Goal: Task Accomplishment & Management: Manage account settings

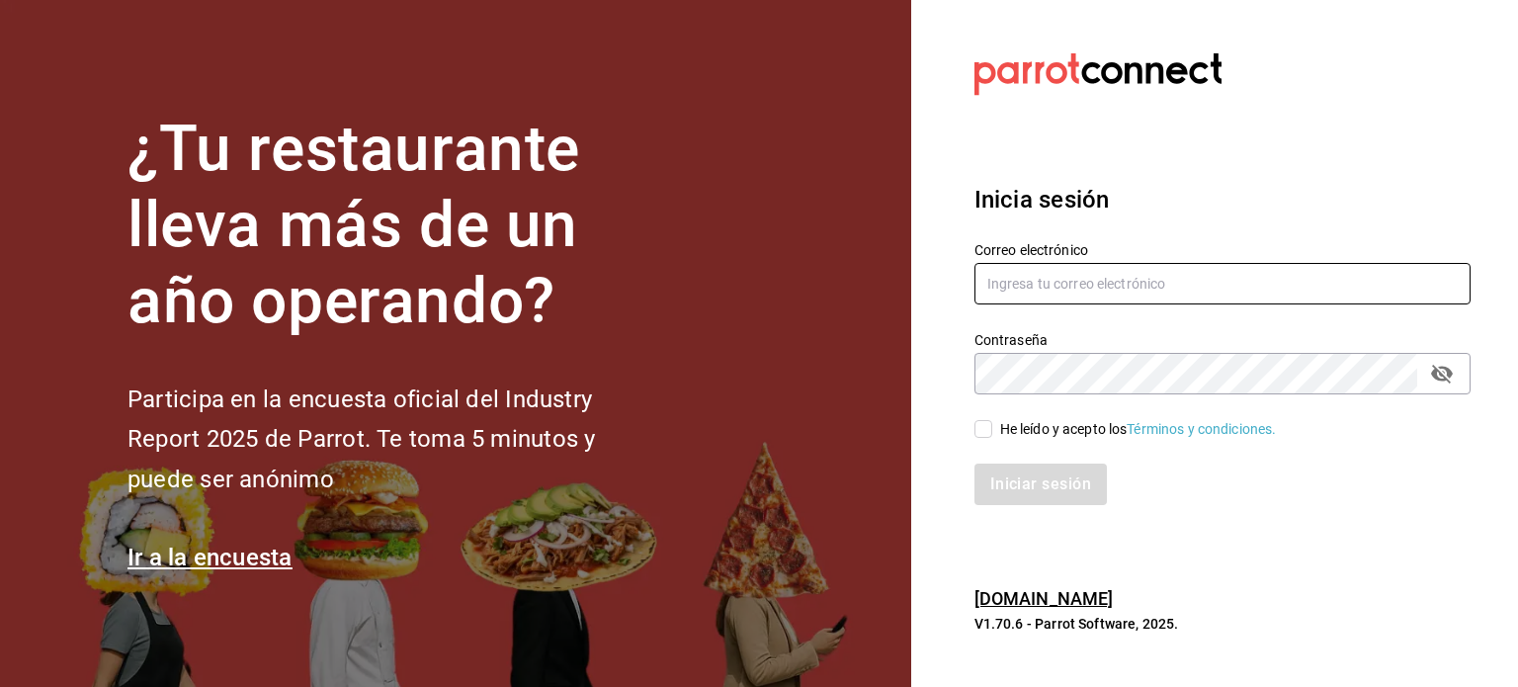
click at [1249, 277] on input "text" at bounding box center [1222, 284] width 496 height 42
paste input "burguir@nl.com"
type input "burguir@nl.com"
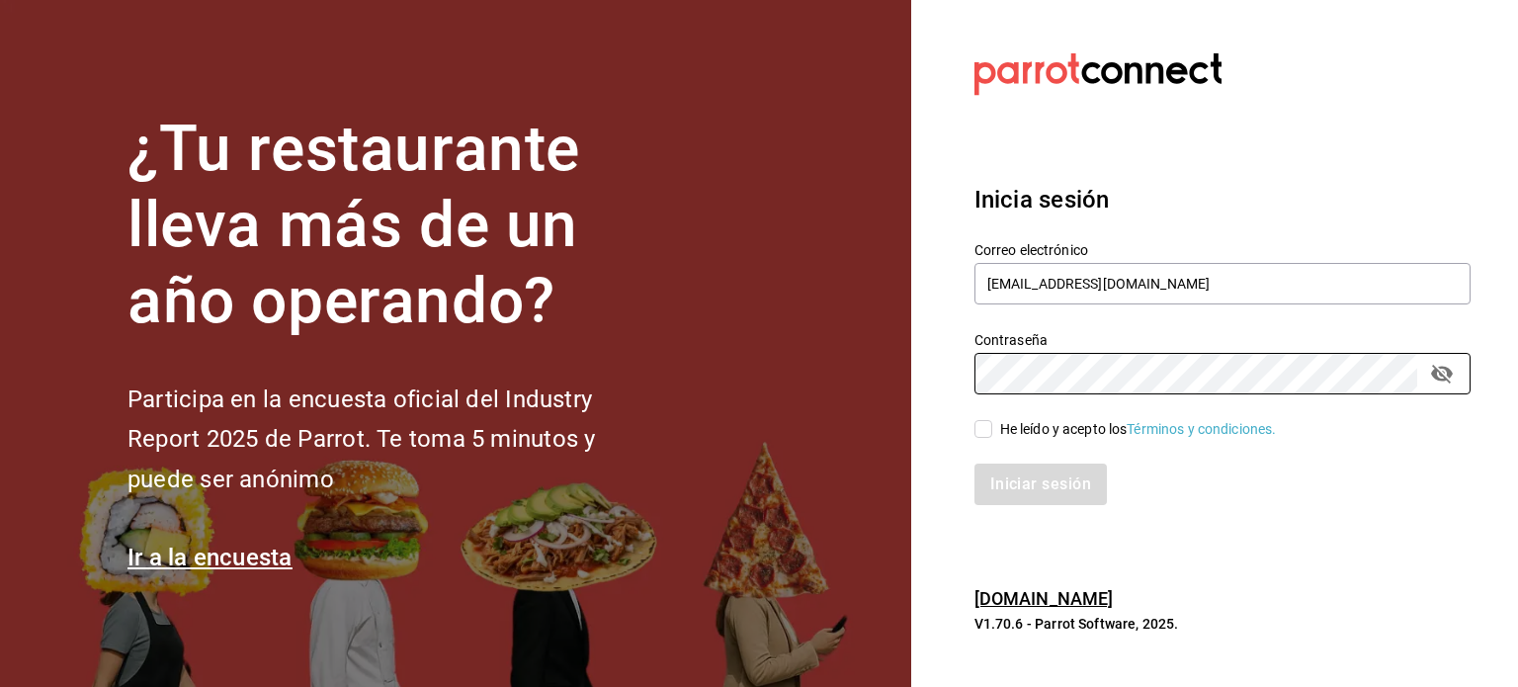
click at [998, 432] on span "He leído y acepto los Términos y condiciones." at bounding box center [1134, 429] width 285 height 21
click at [992, 432] on input "He leído y acepto los Términos y condiciones." at bounding box center [983, 429] width 18 height 18
checkbox input "true"
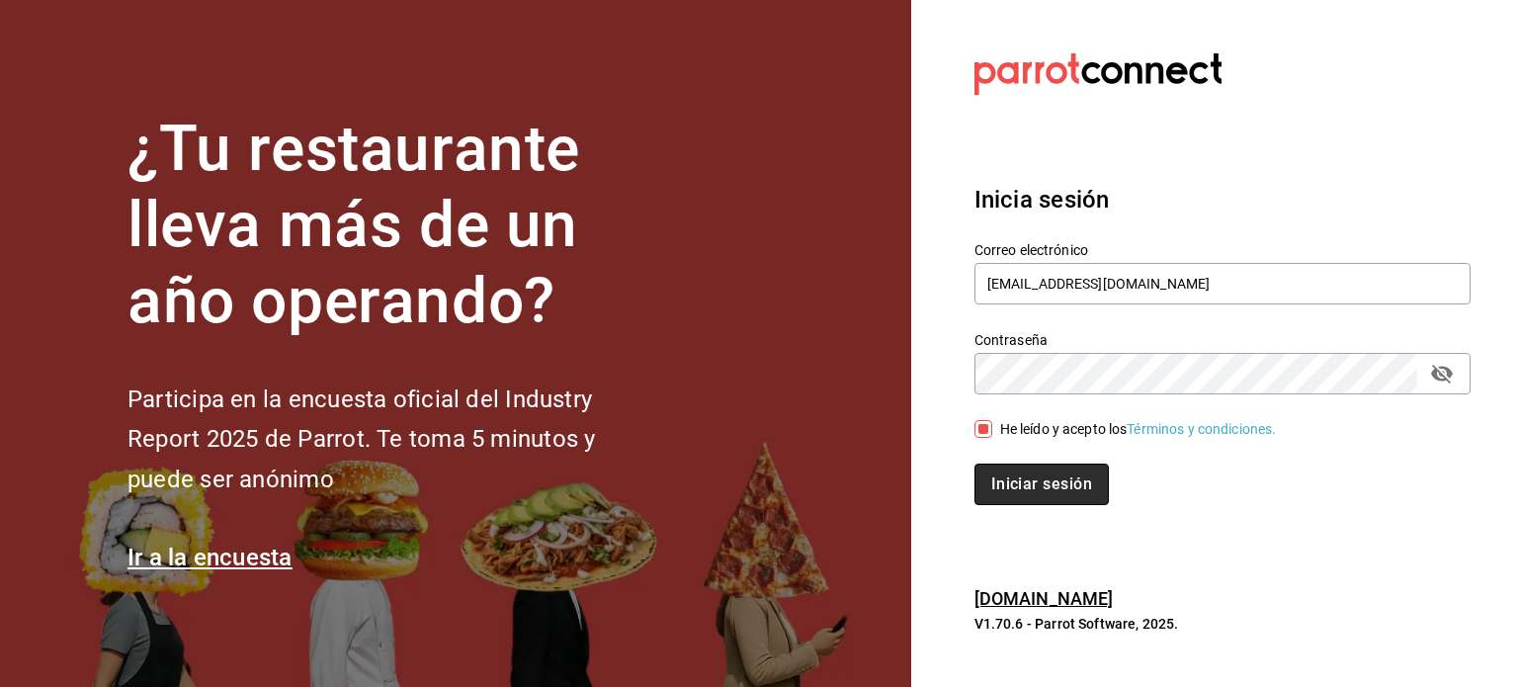
click at [1008, 469] on button "Iniciar sesión" at bounding box center [1041, 485] width 134 height 42
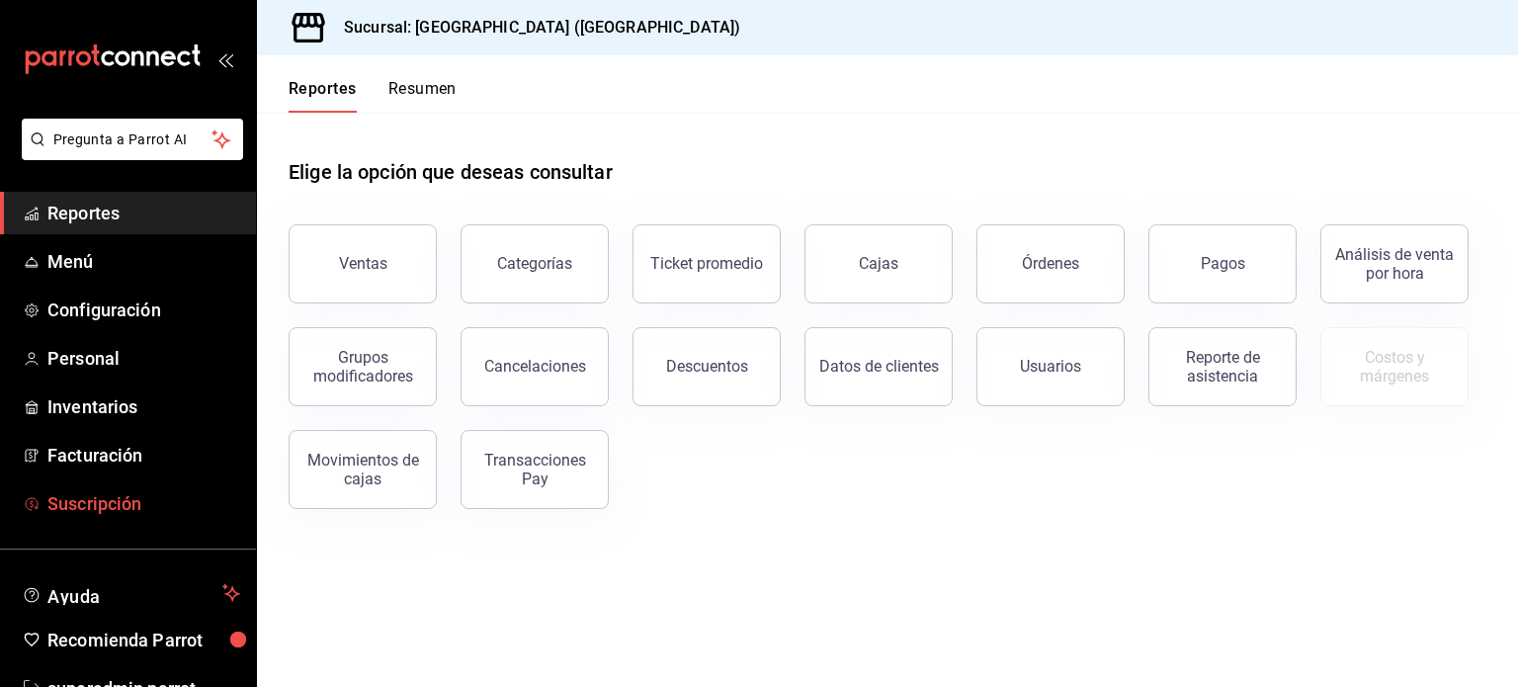
click at [103, 498] on span "Suscripción" at bounding box center [143, 503] width 193 height 27
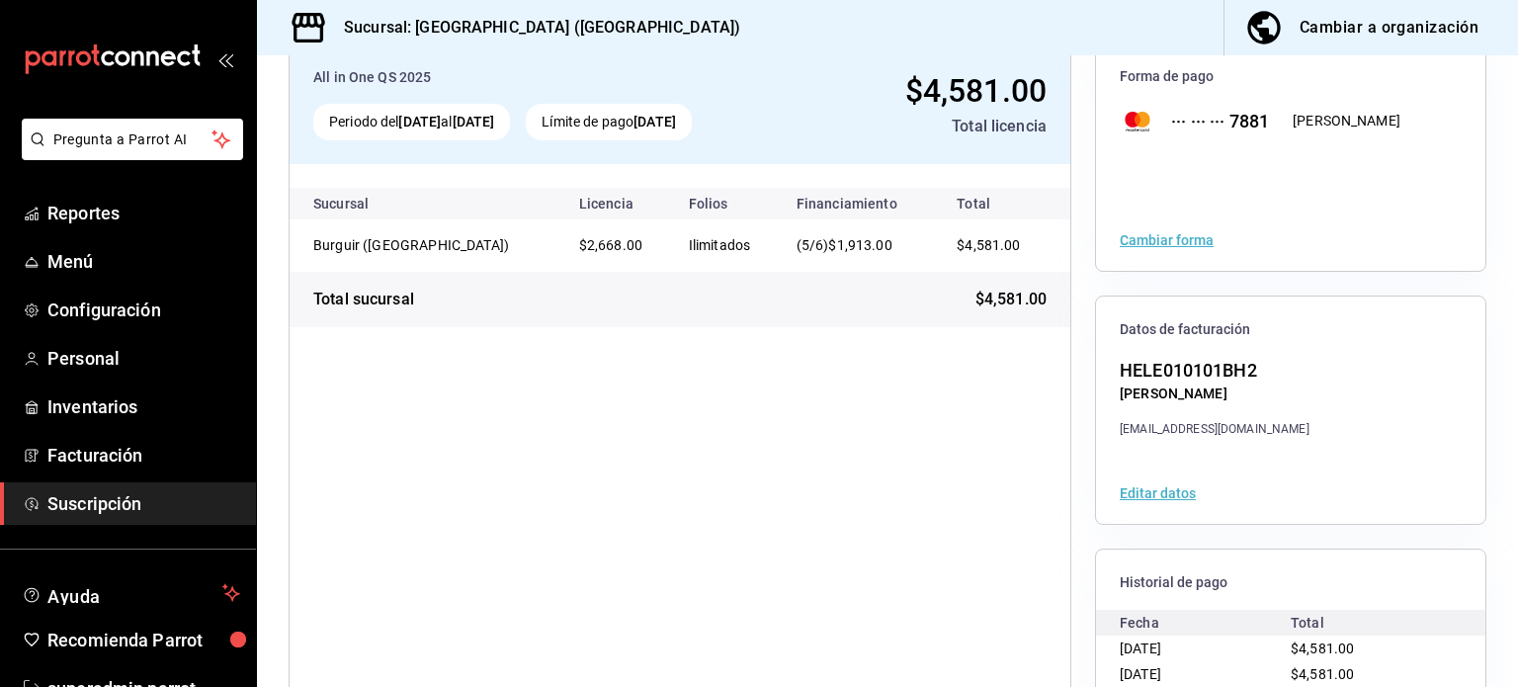
scroll to position [247, 0]
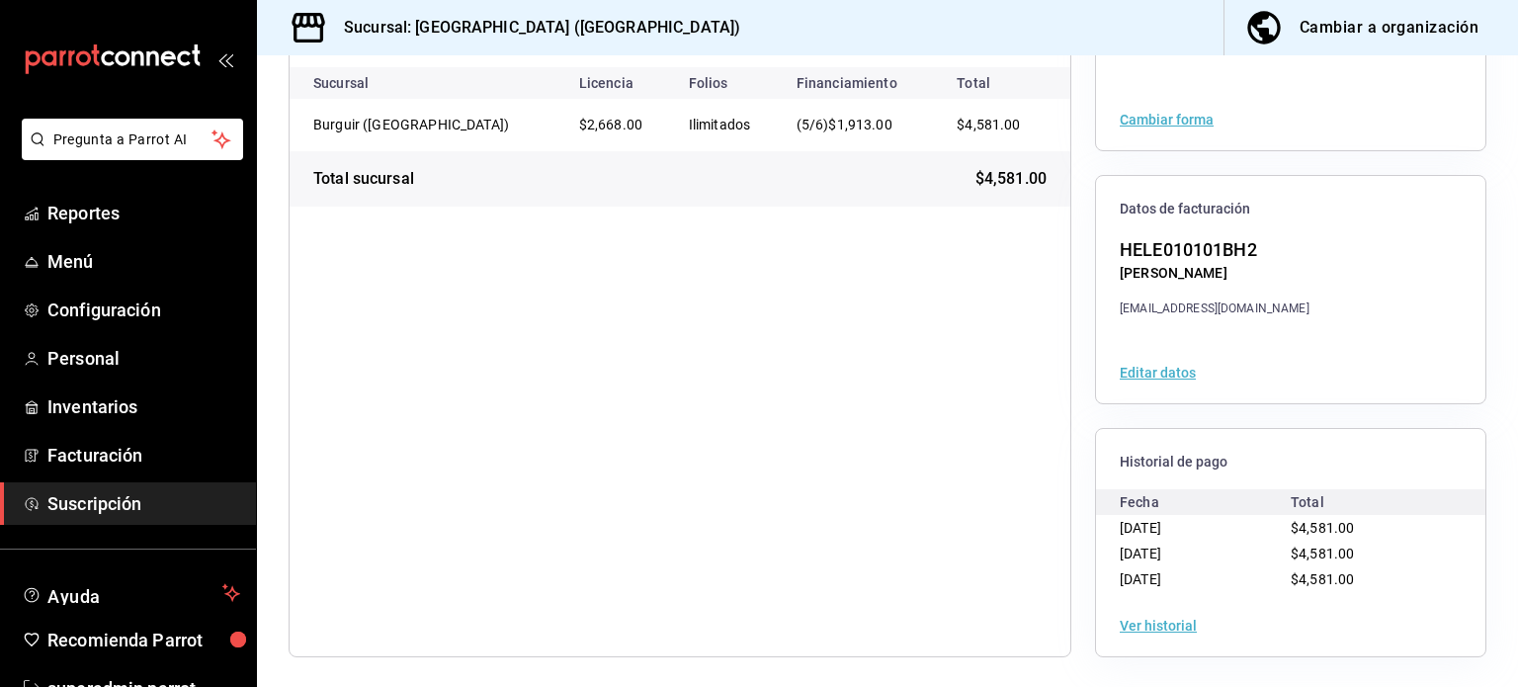
click at [1152, 621] on button "Ver historial" at bounding box center [1158, 626] width 77 height 14
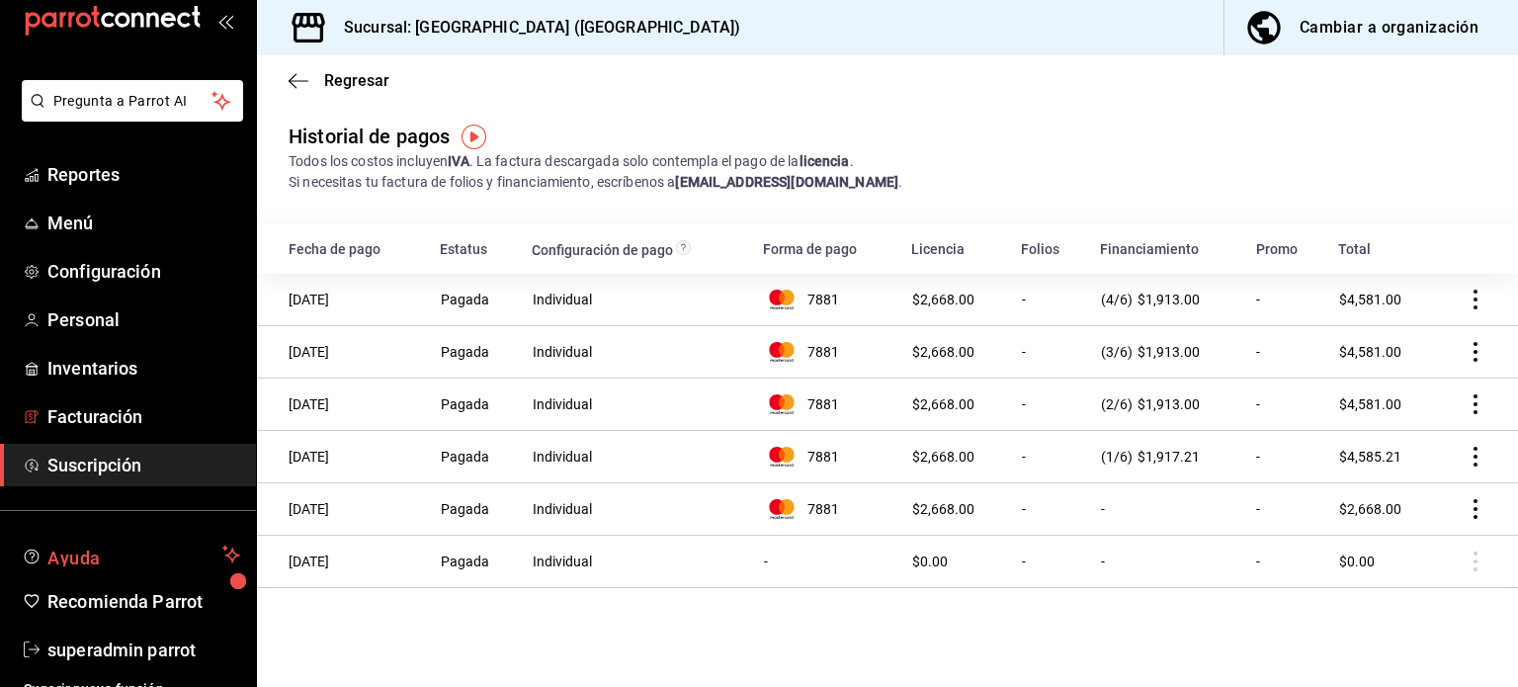
scroll to position [58, 0]
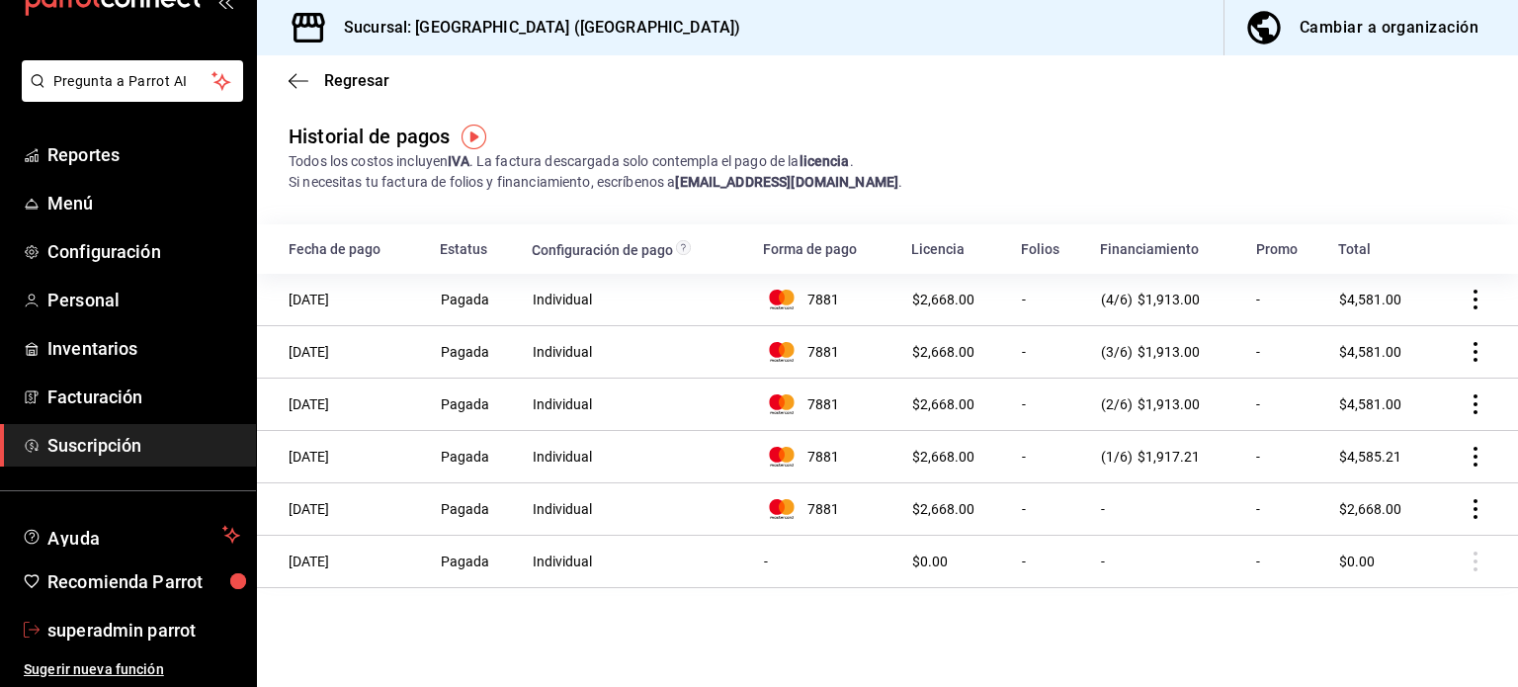
click at [182, 628] on span "superadmin parrot" at bounding box center [143, 630] width 193 height 27
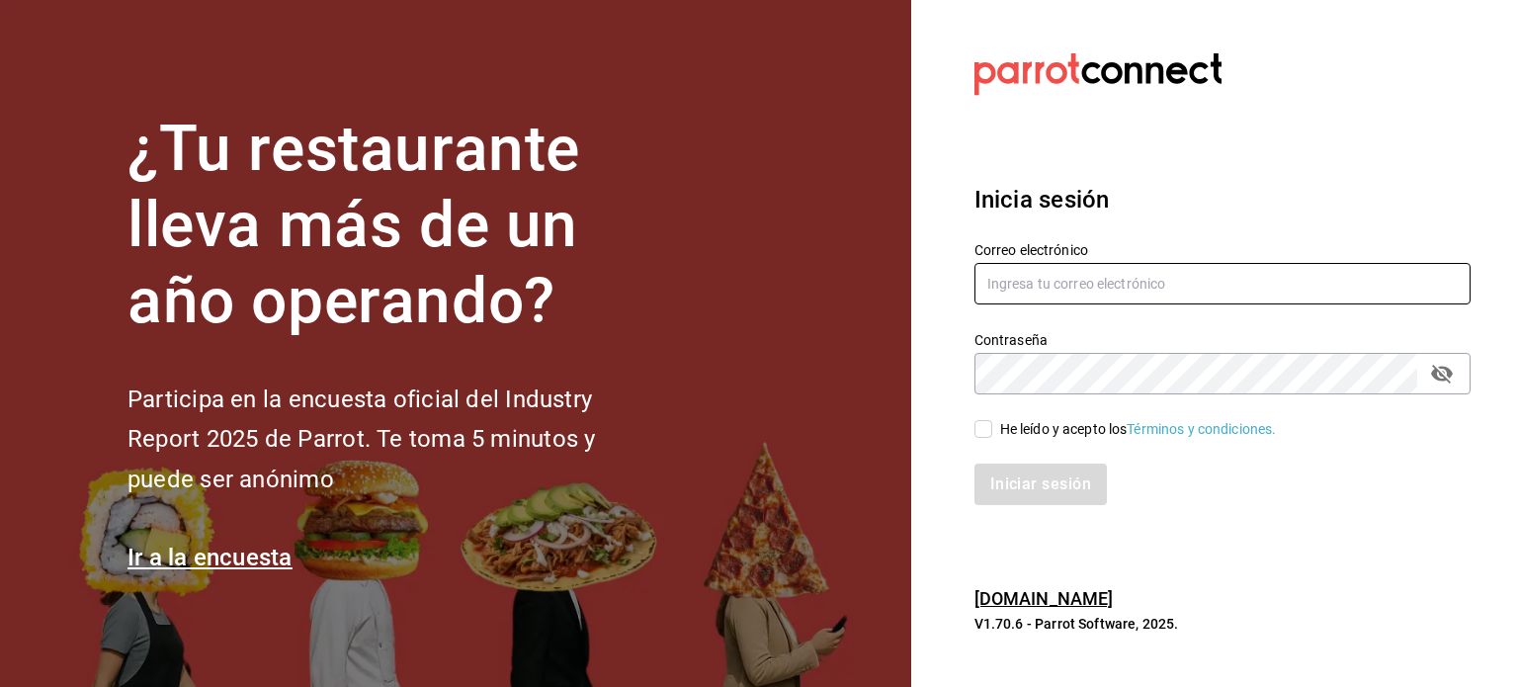
click at [1231, 282] on input "text" at bounding box center [1222, 284] width 496 height 42
paste input "[PERSON_NAME][EMAIL_ADDRESS][DOMAIN_NAME]"
type input "[PERSON_NAME][EMAIL_ADDRESS][DOMAIN_NAME]"
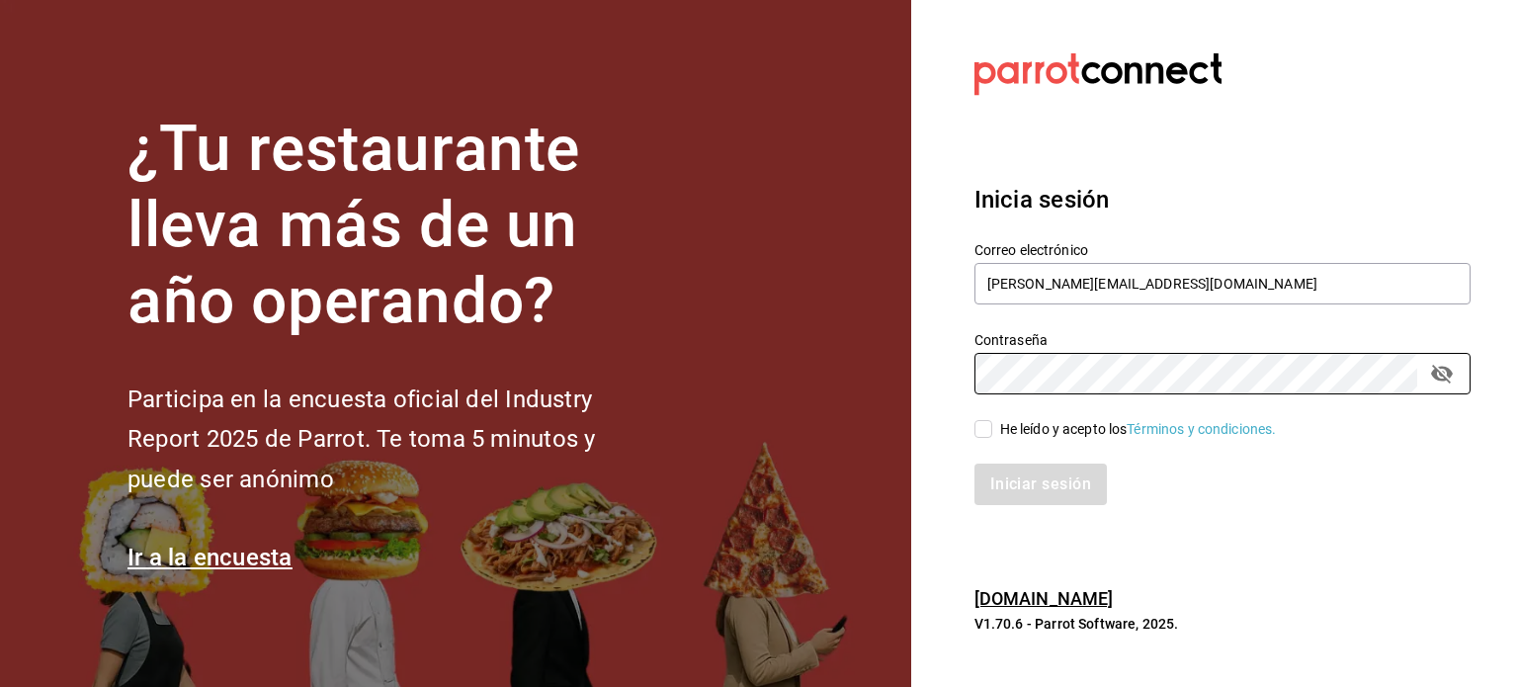
click at [1055, 427] on div "He leído y acepto los Términos y condiciones." at bounding box center [1138, 429] width 277 height 21
click at [992, 427] on input "He leído y acepto los Términos y condiciones." at bounding box center [983, 429] width 18 height 18
checkbox input "true"
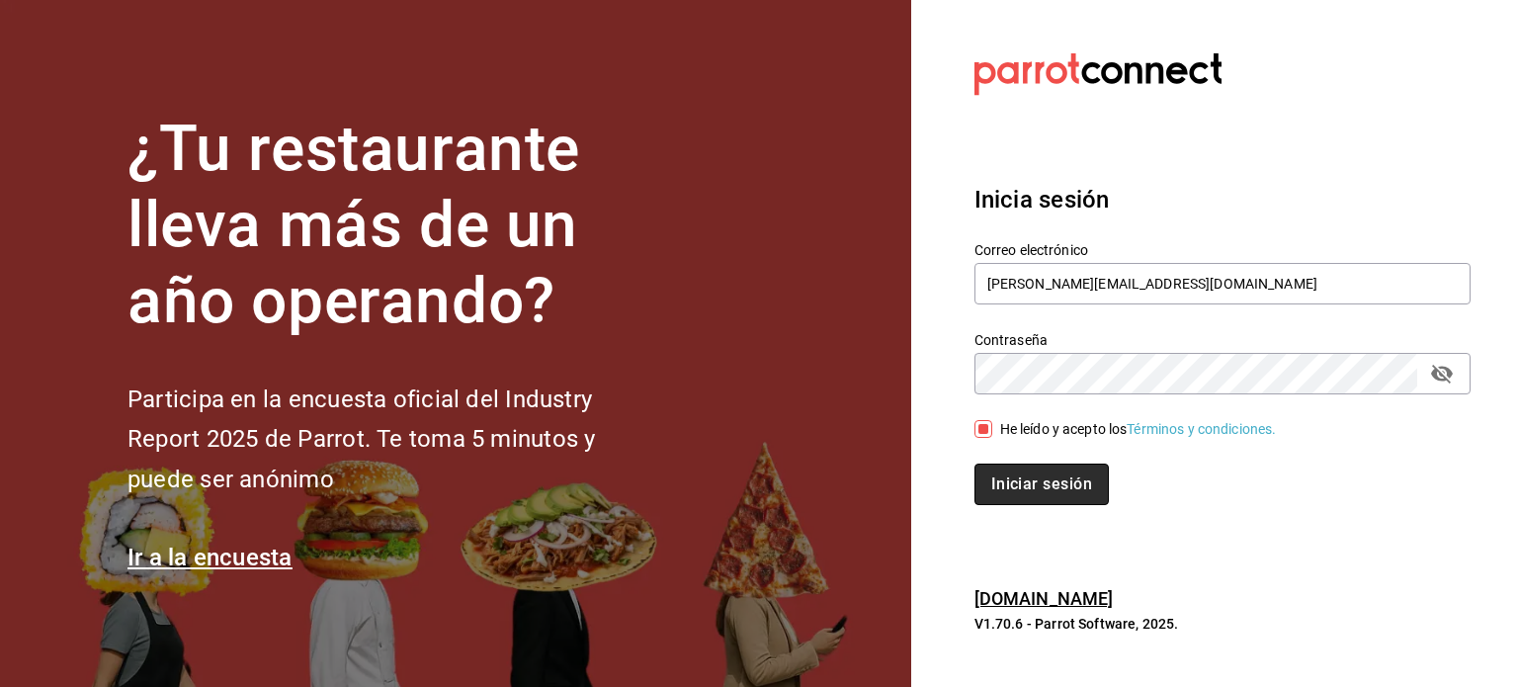
click at [1080, 477] on button "Iniciar sesión" at bounding box center [1041, 485] width 134 height 42
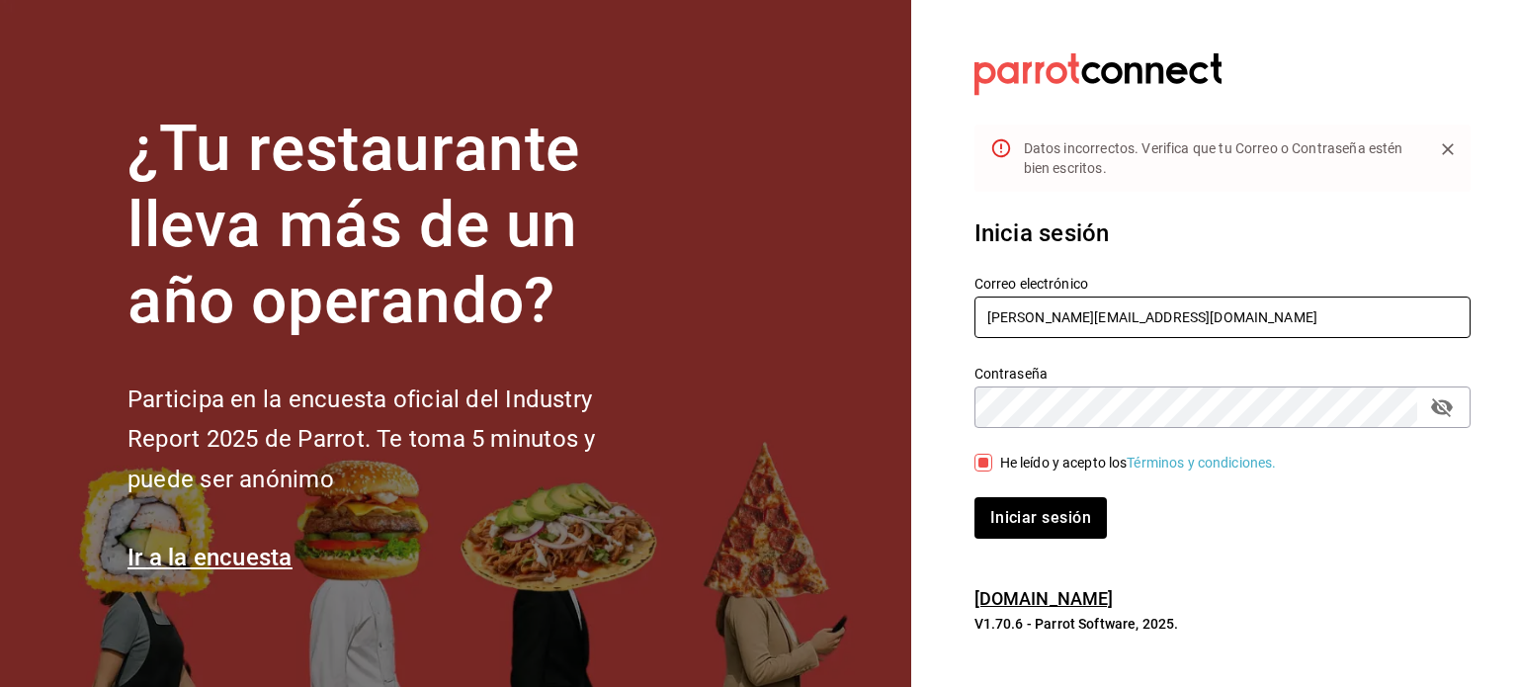
click at [984, 319] on input "[PERSON_NAME][EMAIL_ADDRESS][DOMAIN_NAME]" at bounding box center [1222, 317] width 496 height 42
click at [1432, 403] on icon "passwordField" at bounding box center [1442, 407] width 24 height 24
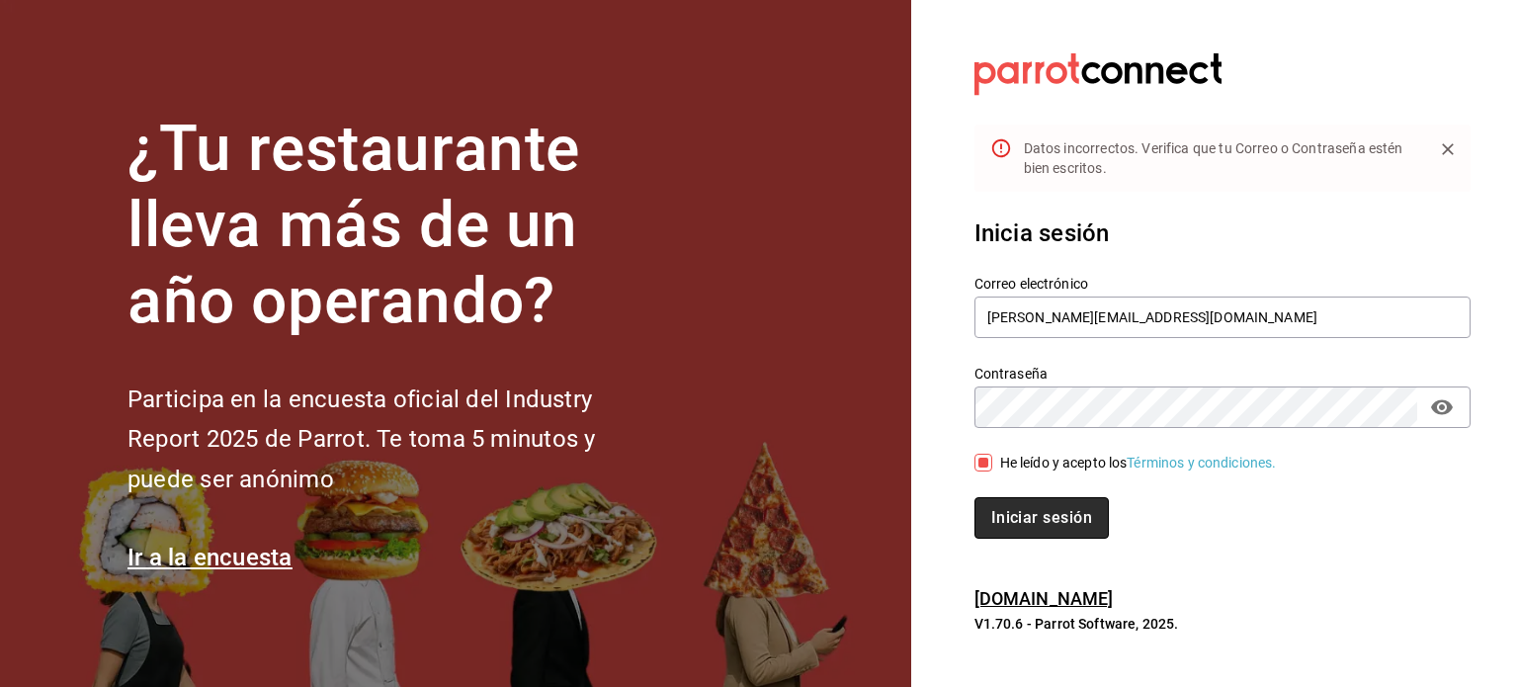
click at [1044, 519] on button "Iniciar sesión" at bounding box center [1041, 518] width 134 height 42
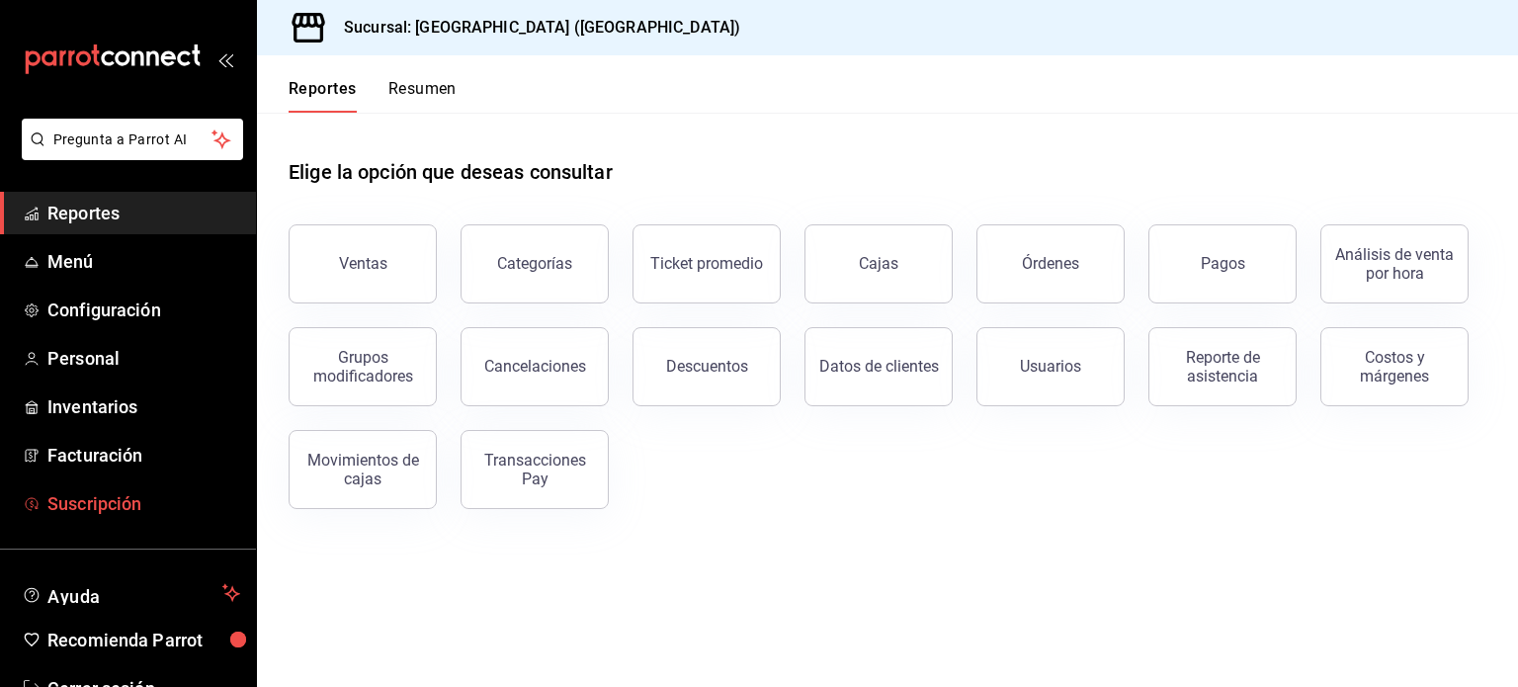
click at [87, 523] on link "Suscripción" at bounding box center [128, 503] width 256 height 42
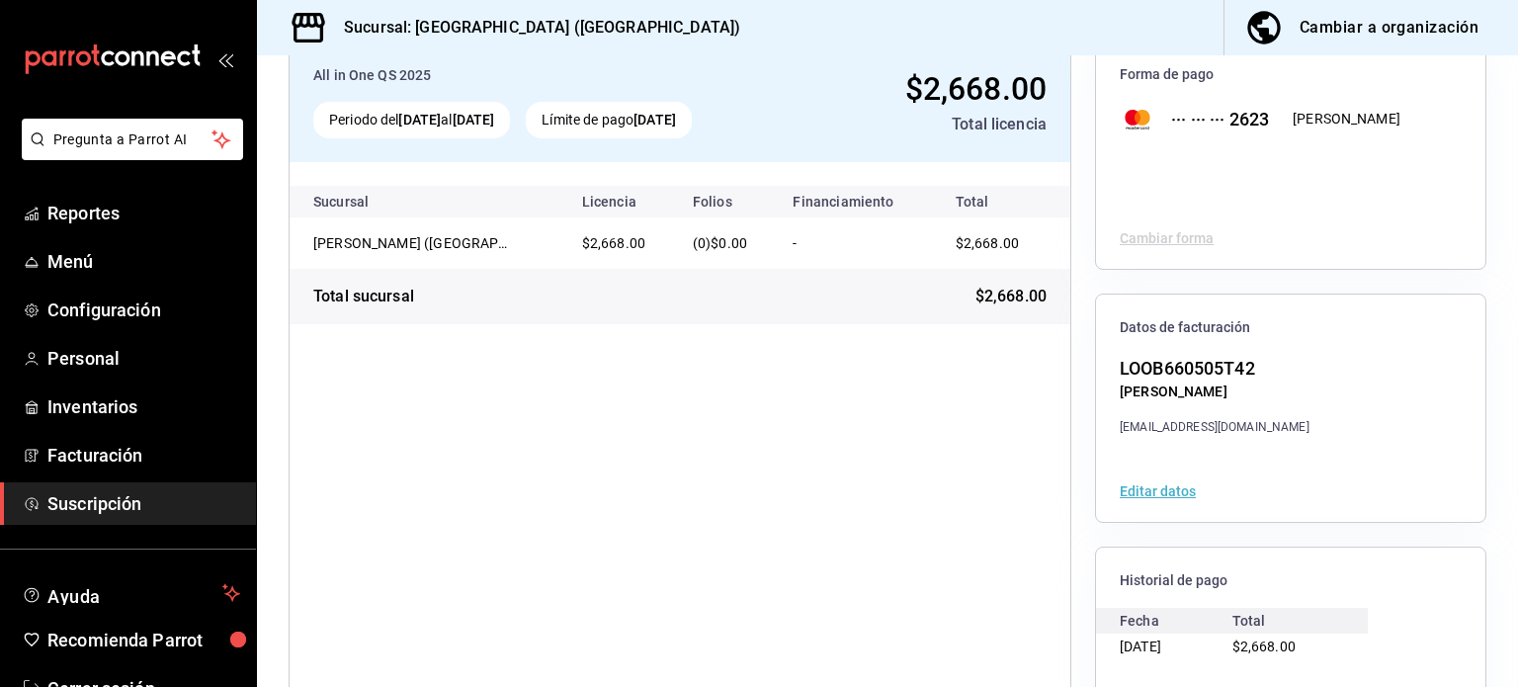
scroll to position [247, 0]
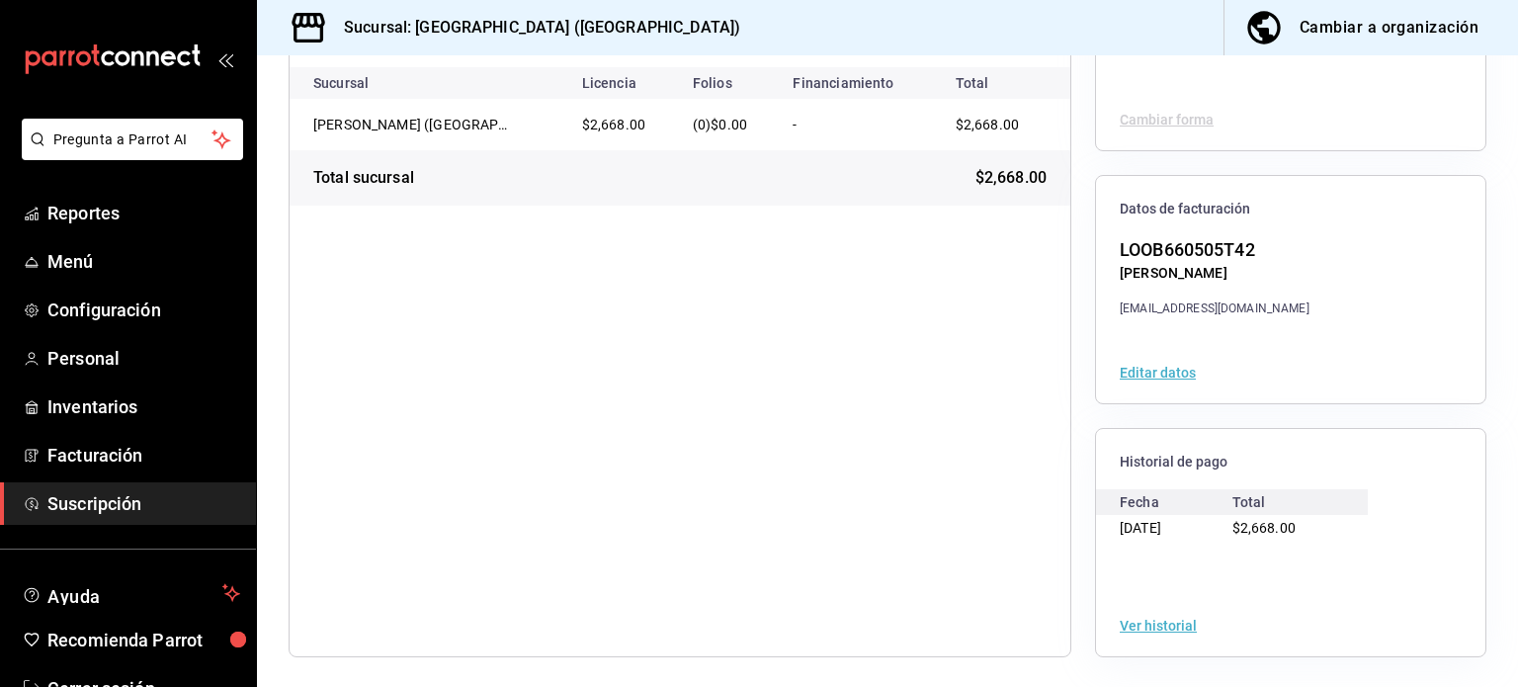
click at [1156, 624] on button "Ver historial" at bounding box center [1158, 626] width 77 height 14
